Goal: Information Seeking & Learning: Learn about a topic

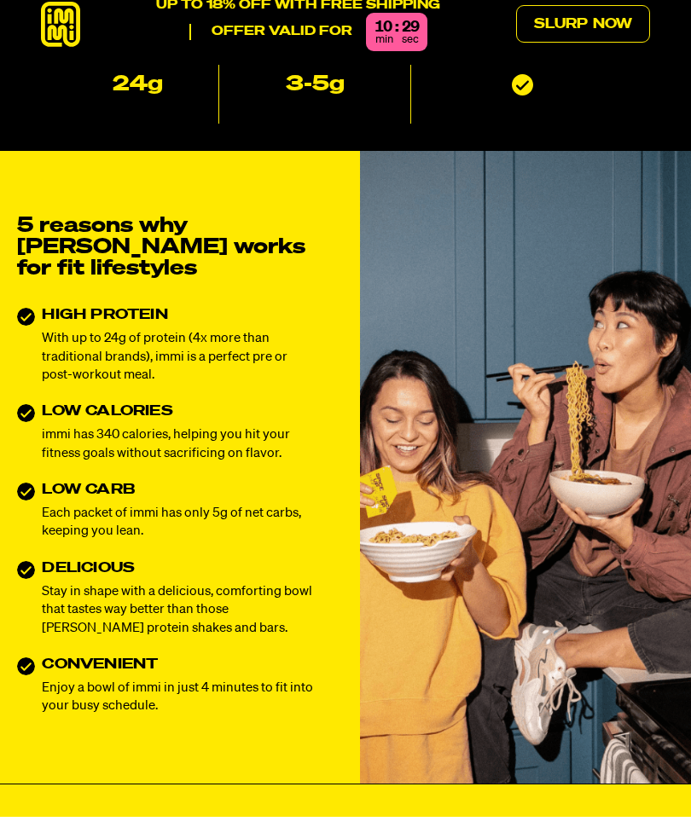
scroll to position [480, 0]
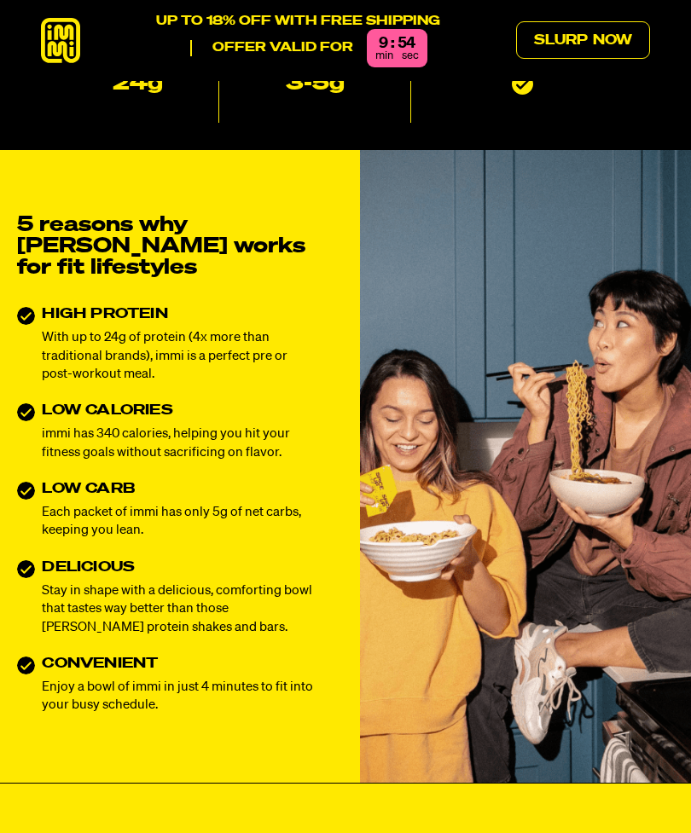
click at [156, 751] on div "5 reasons why [PERSON_NAME] works for fit lifestyles HIGH PROTEIN With up to 24…" at bounding box center [165, 466] width 331 height 633
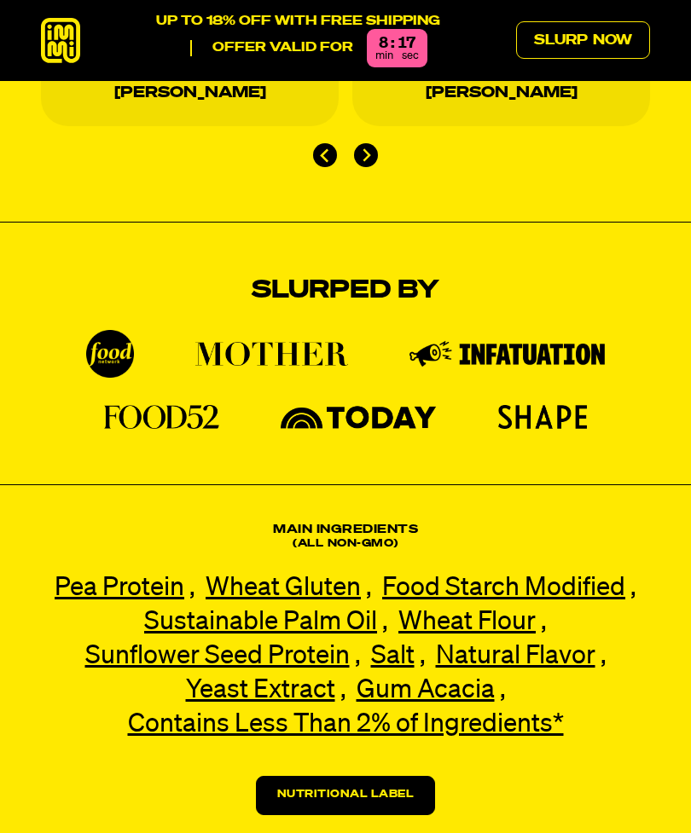
scroll to position [2979, 0]
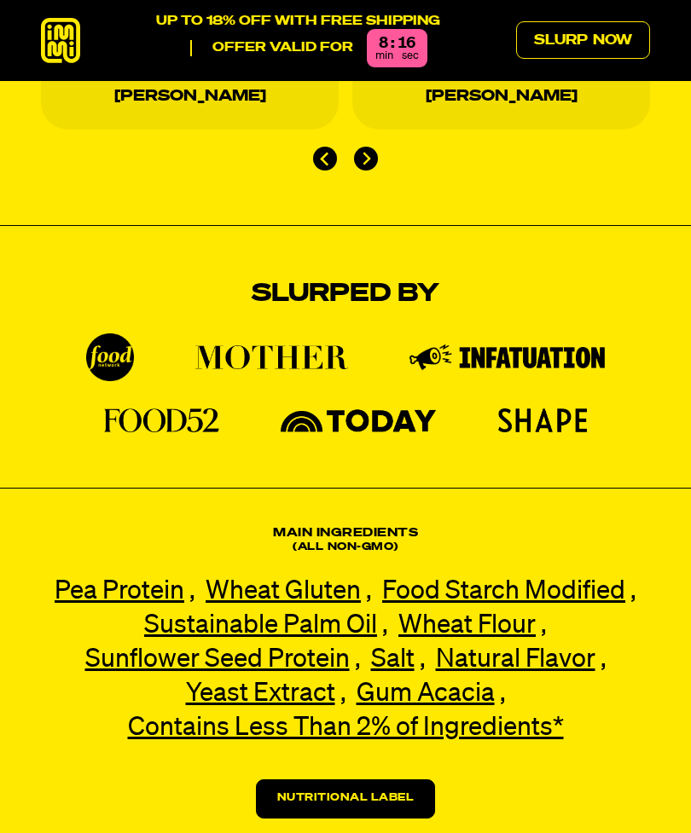
click at [67, 579] on span "Pea Protein" at bounding box center [120, 592] width 130 height 26
click at [44, 526] on div "Main Ingredients (All non-gmo) Pea Protein Pea Protein Our premium pea protein,…" at bounding box center [345, 672] width 691 height 293
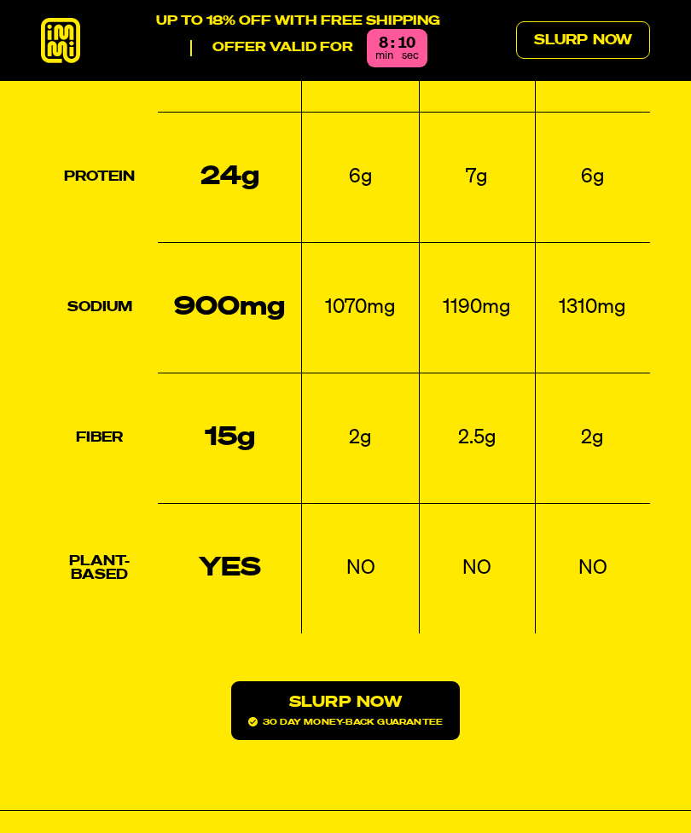
scroll to position [1897, 0]
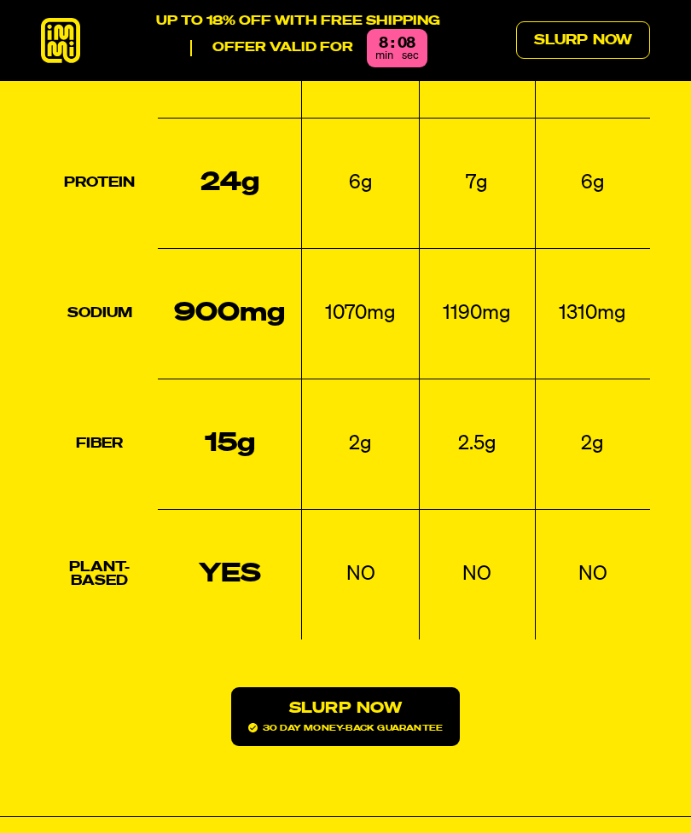
click at [282, 688] on link "Slurp Now 30 day money-back guarantee" at bounding box center [345, 717] width 229 height 59
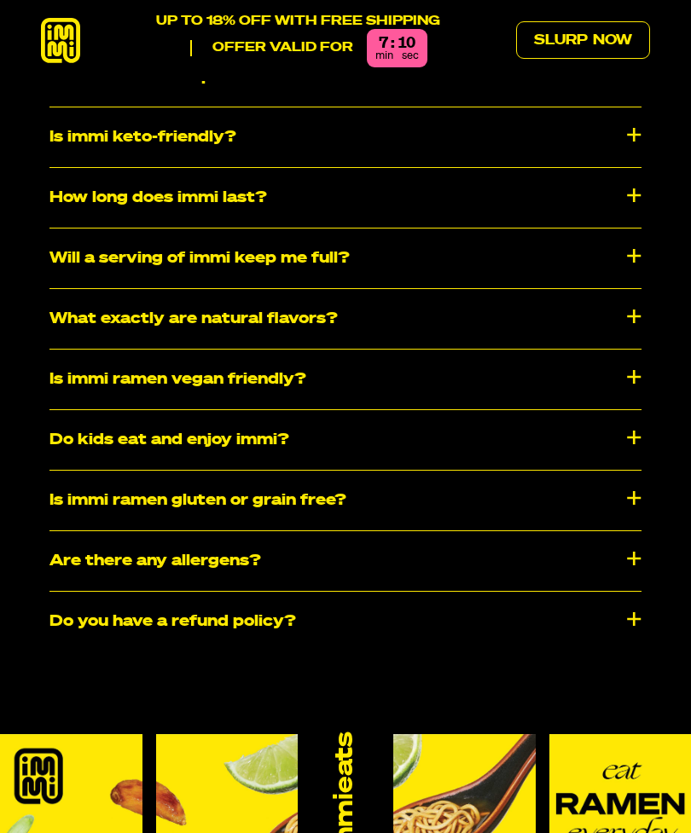
scroll to position [7754, 0]
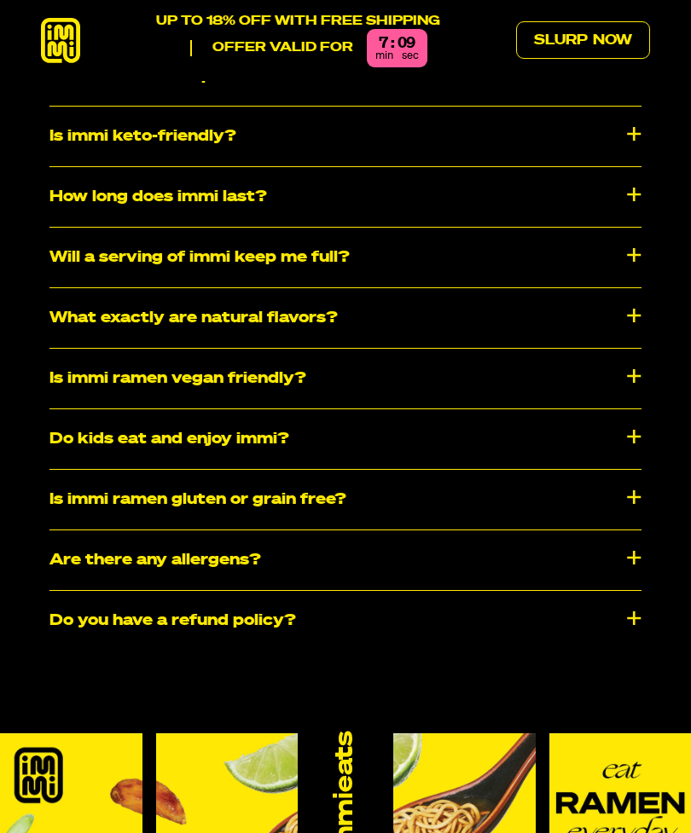
click at [586, 167] on div "How long does immi last?" at bounding box center [345, 197] width 592 height 60
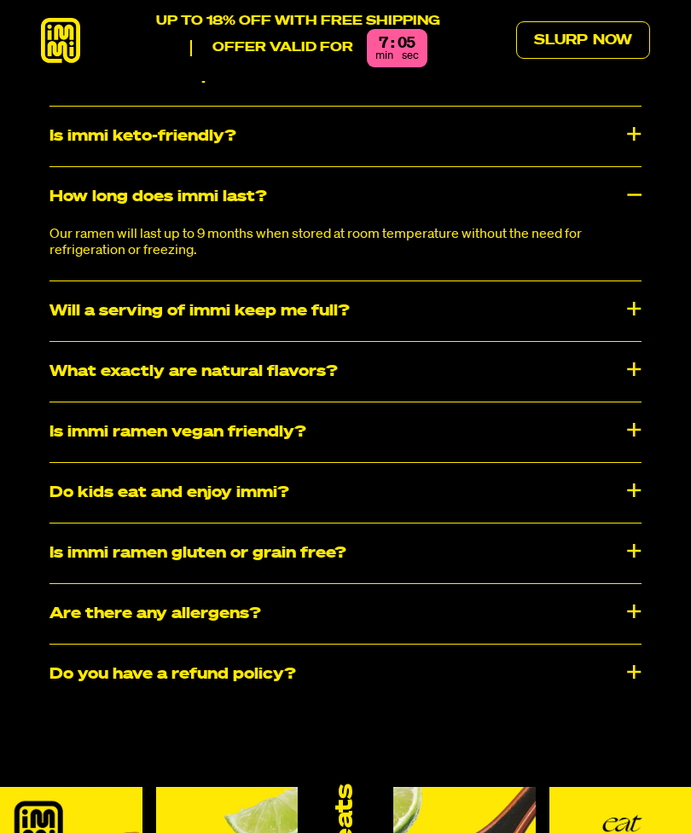
click at [639, 167] on div "How long does immi last?" at bounding box center [345, 197] width 592 height 60
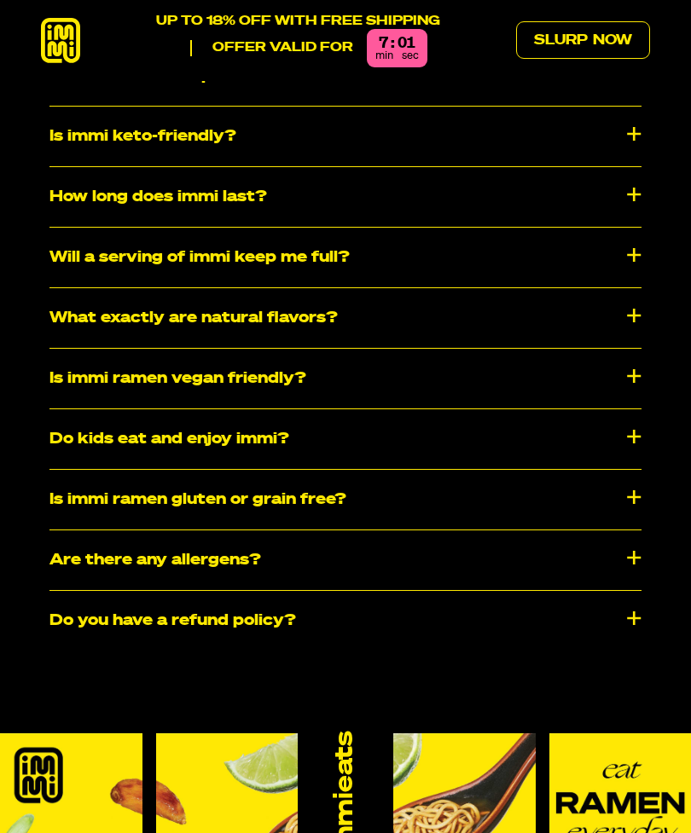
click at [101, 228] on div "Will a serving of immi keep me full?" at bounding box center [345, 258] width 592 height 60
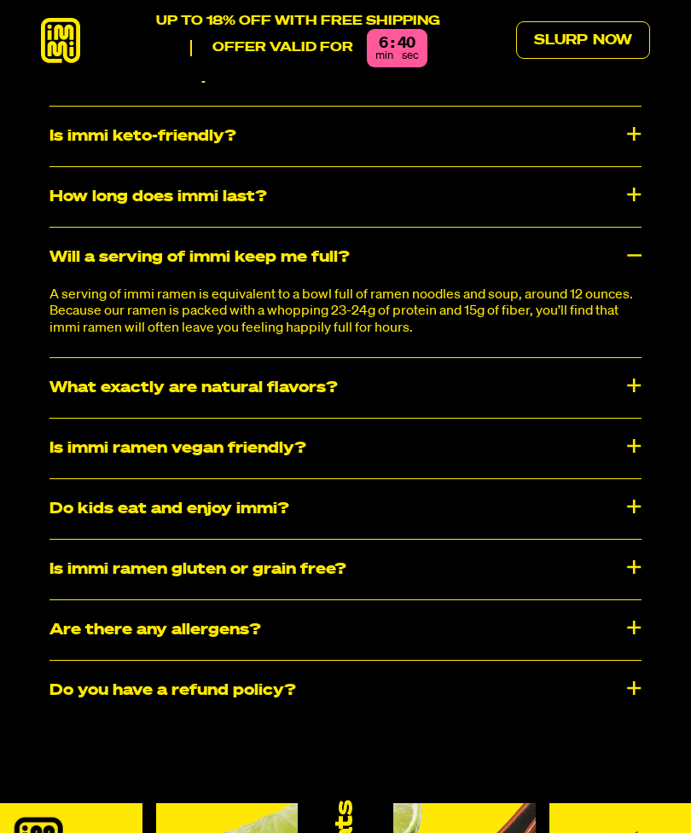
click at [68, 247] on div "Will a serving of immi keep me full?" at bounding box center [345, 258] width 592 height 60
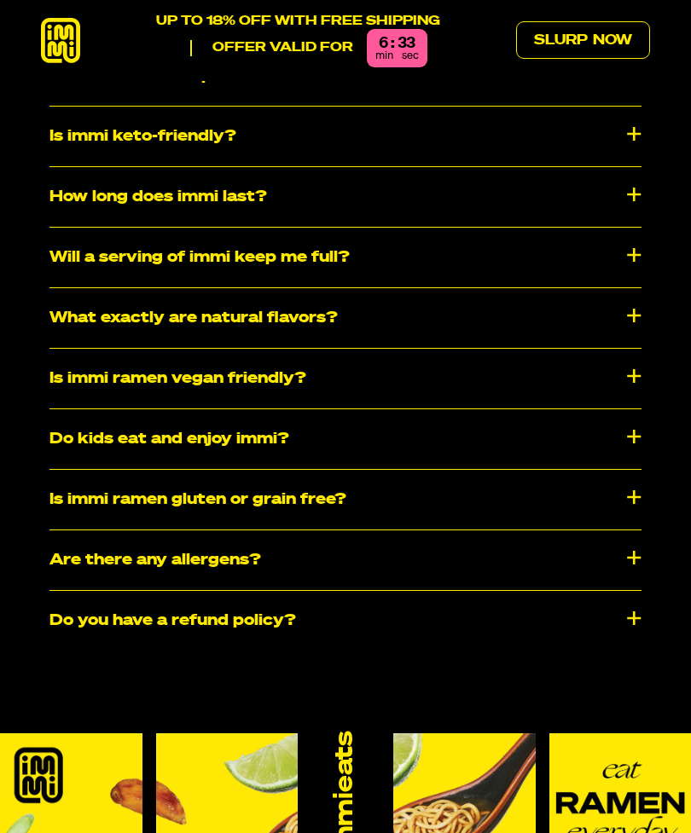
click at [96, 423] on div "Do kids eat and enjoy immi?" at bounding box center [345, 439] width 592 height 60
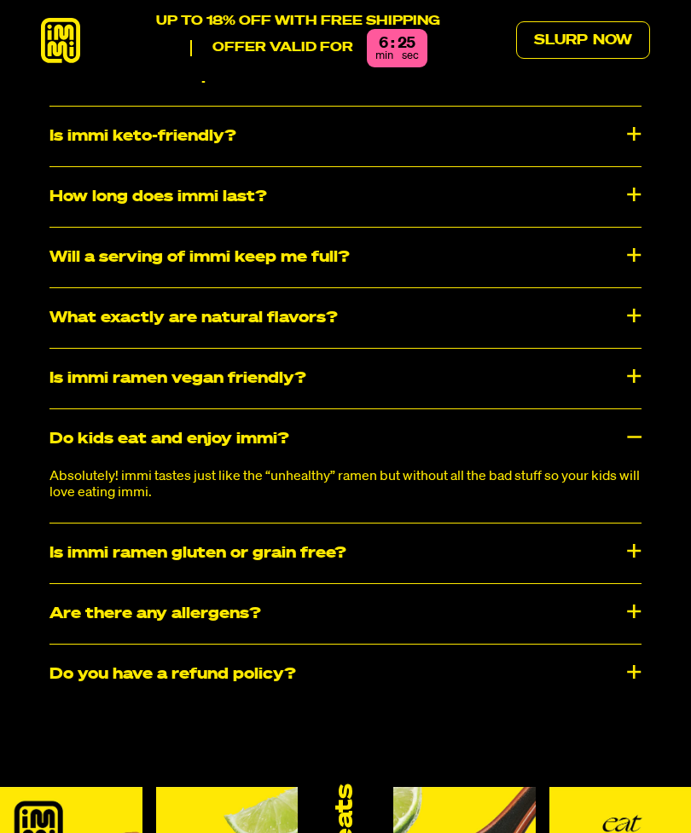
click at [111, 425] on div "Do kids eat and enjoy immi?" at bounding box center [345, 439] width 592 height 60
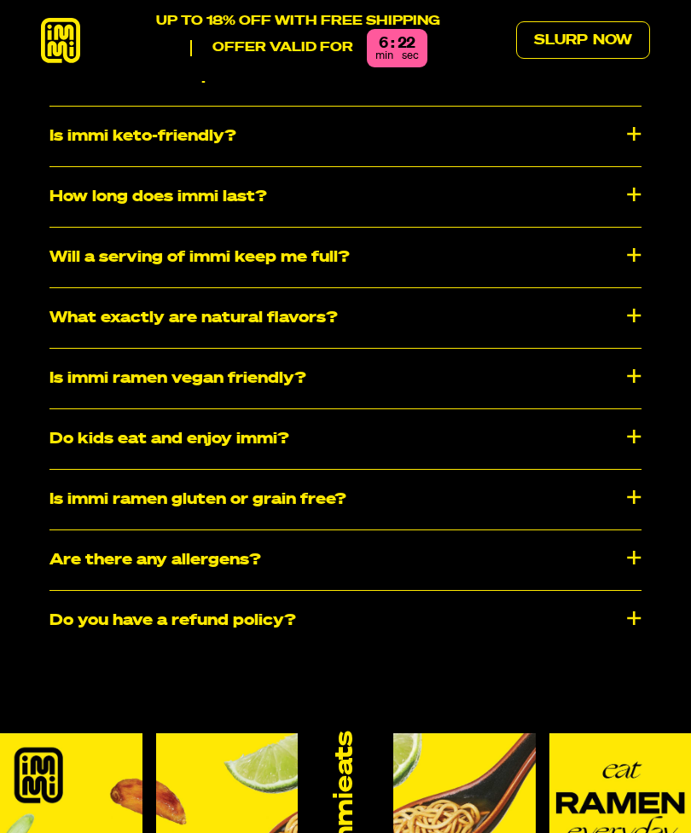
click at [88, 486] on div "Is immi ramen gluten or grain free?" at bounding box center [345, 500] width 592 height 60
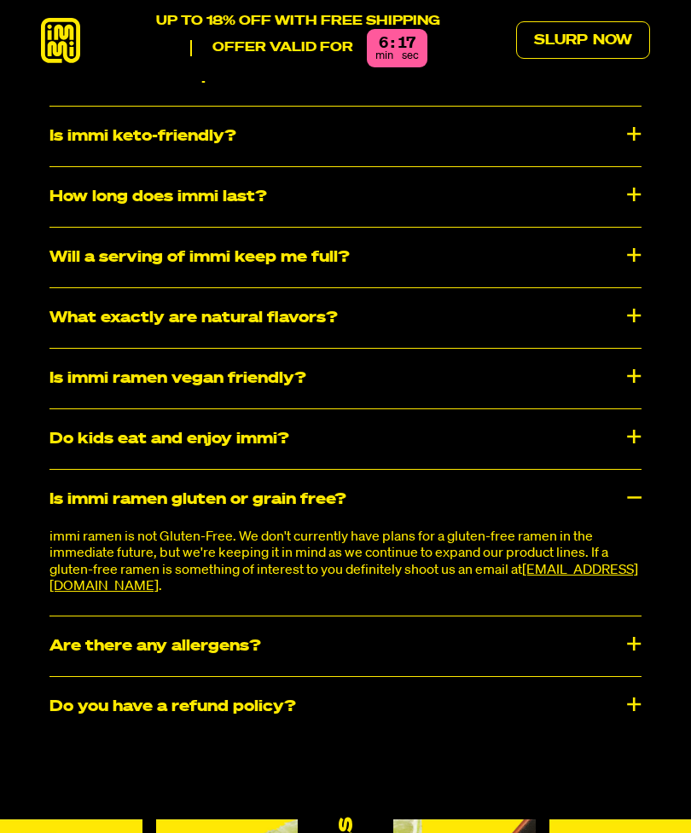
click at [84, 479] on div "Is immi ramen gluten or grain free?" at bounding box center [345, 500] width 592 height 60
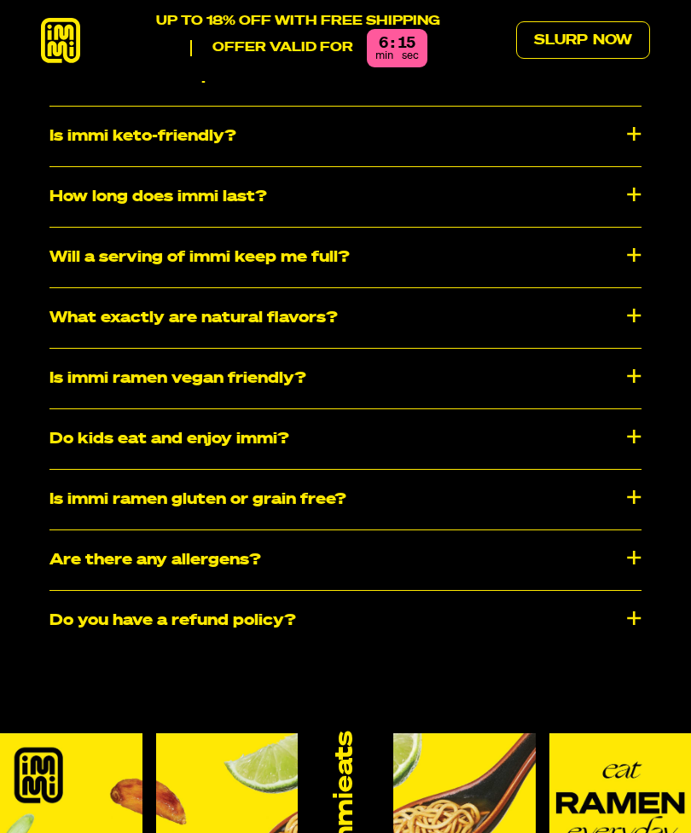
click at [96, 538] on div "​​Are there any allergens?" at bounding box center [345, 561] width 592 height 60
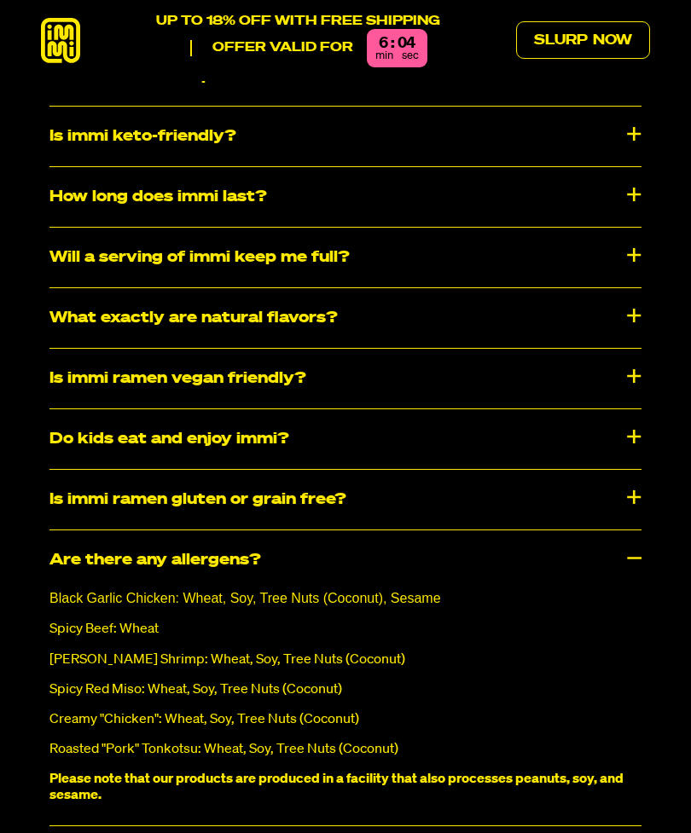
click at [41, 574] on div "Frequently Asked Questions How is it possible to have ramen without carbs? We’v…" at bounding box center [346, 360] width 674 height 1089
click at [66, 549] on div "​​Are there any allergens?" at bounding box center [345, 561] width 592 height 60
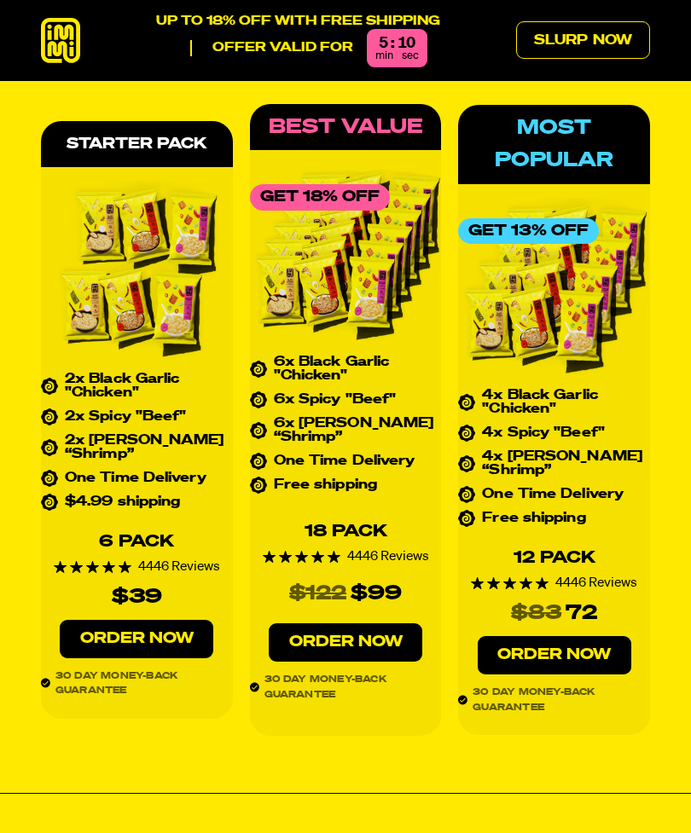
scroll to position [6479, 0]
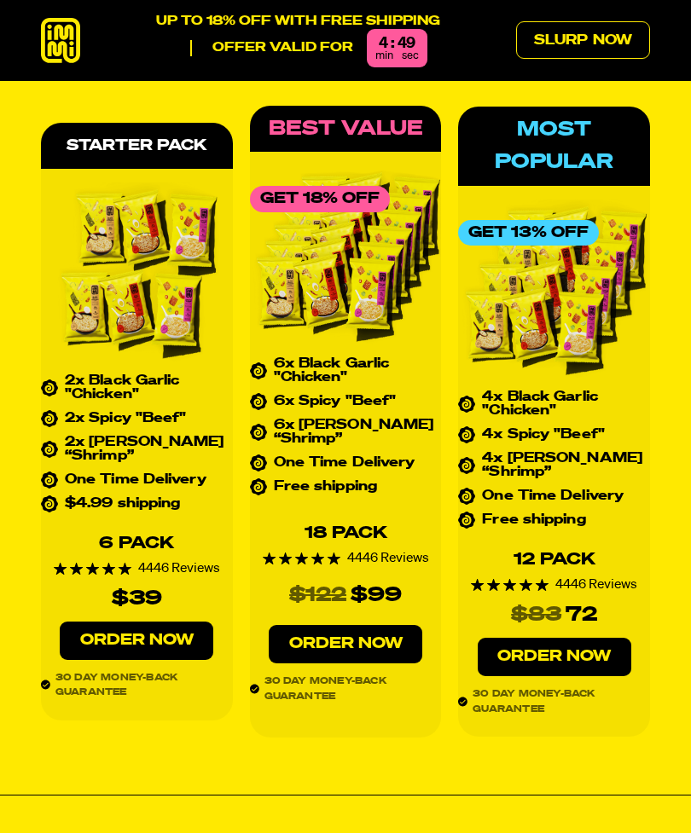
click at [99, 625] on link "Order Now" at bounding box center [137, 641] width 154 height 38
